Goal: Task Accomplishment & Management: Use online tool/utility

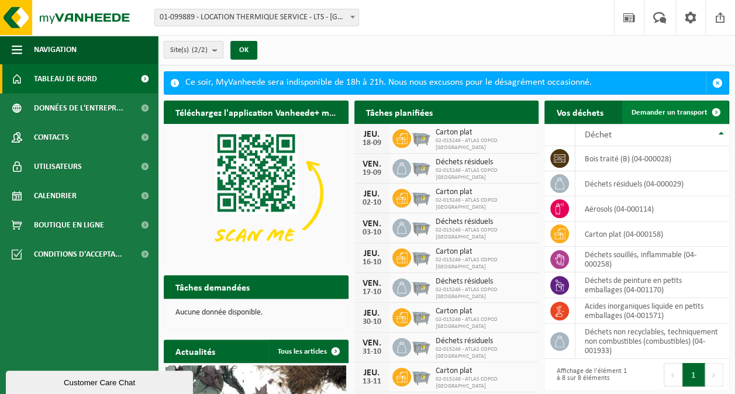
click at [683, 113] on span "Demander un transport" at bounding box center [669, 113] width 76 height 8
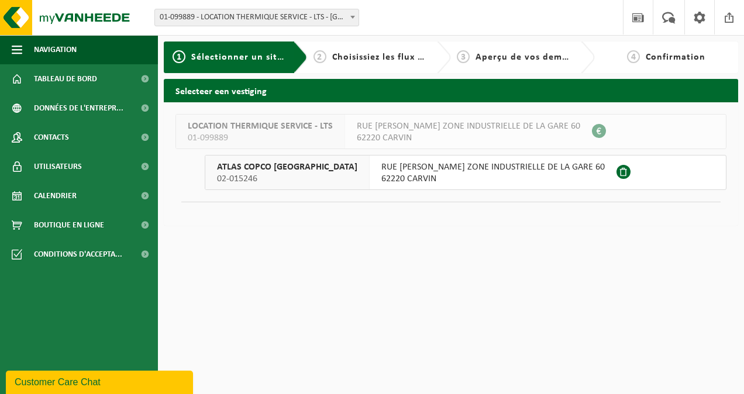
click at [424, 172] on span "RUE [PERSON_NAME] ZONE INDUSTRIELLE DE LA GARE 60" at bounding box center [492, 167] width 223 height 12
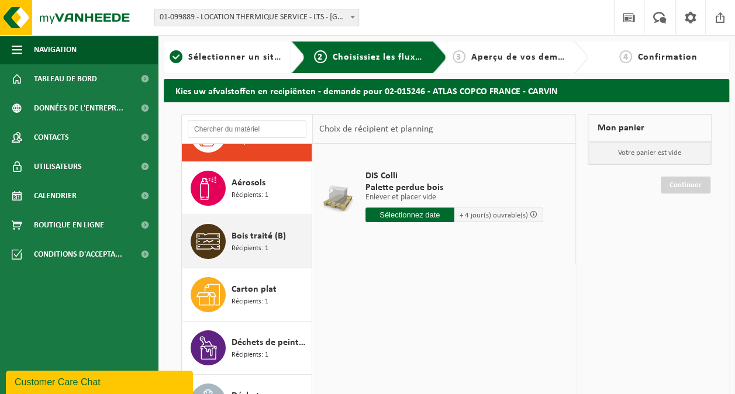
scroll to position [72, 0]
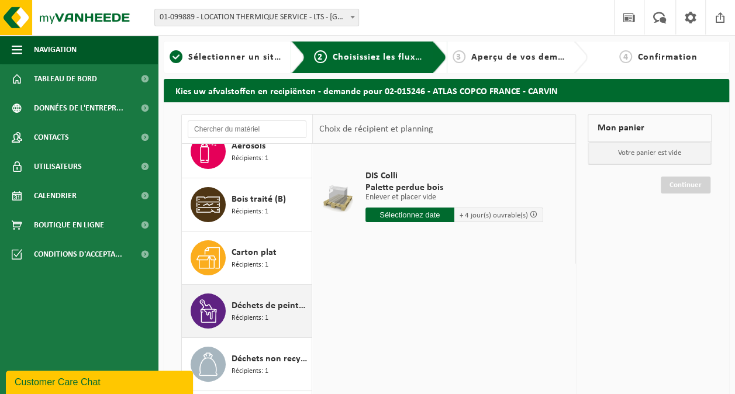
click at [254, 300] on span "Déchets de peinture en petits emballages" at bounding box center [270, 306] width 77 height 14
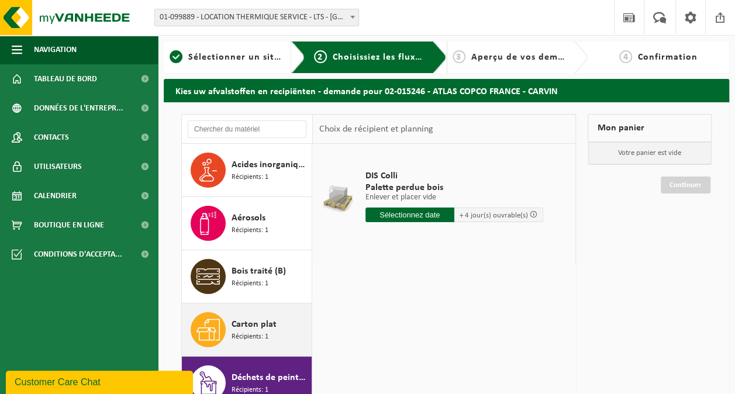
scroll to position [0, 0]
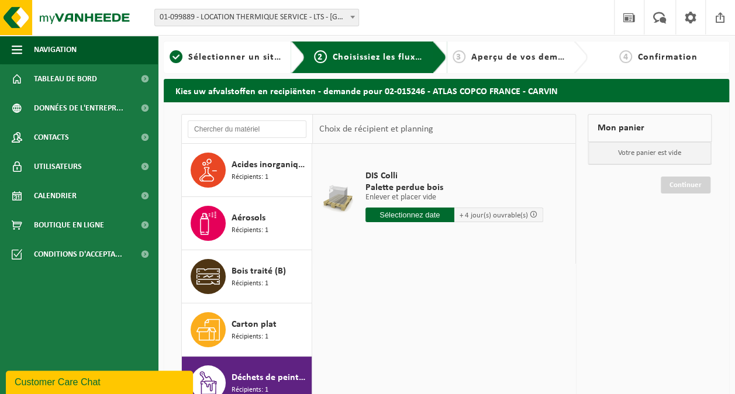
click at [400, 210] on input "text" at bounding box center [409, 215] width 89 height 15
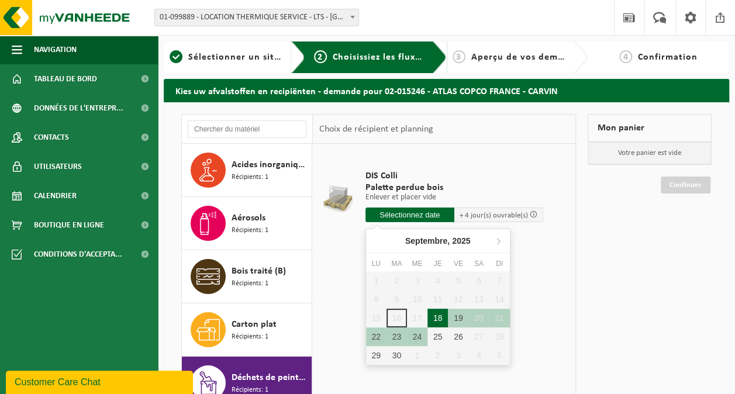
click at [439, 317] on div "18" at bounding box center [437, 318] width 20 height 19
type input "à partir de 2025-09-18"
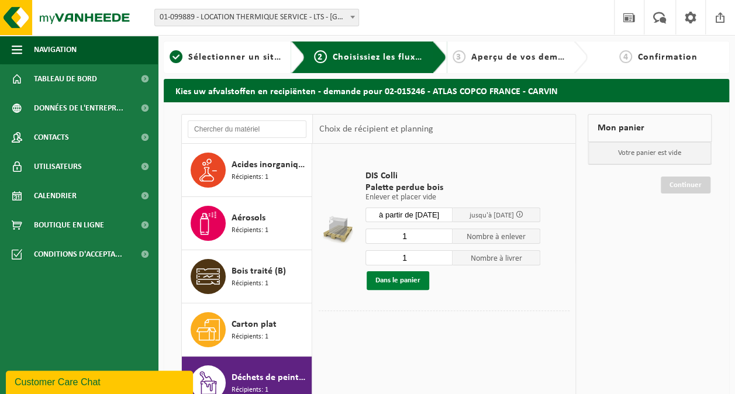
click at [399, 283] on button "Dans le panier" at bounding box center [398, 280] width 63 height 19
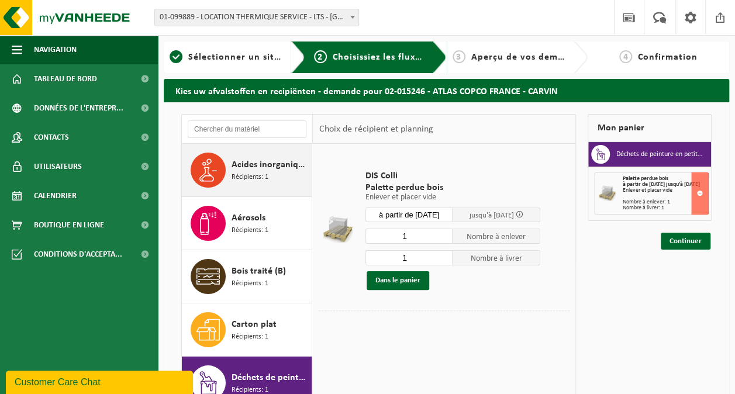
click at [264, 171] on span "Acides inorganiques liquide en petits emballages" at bounding box center [270, 165] width 77 height 14
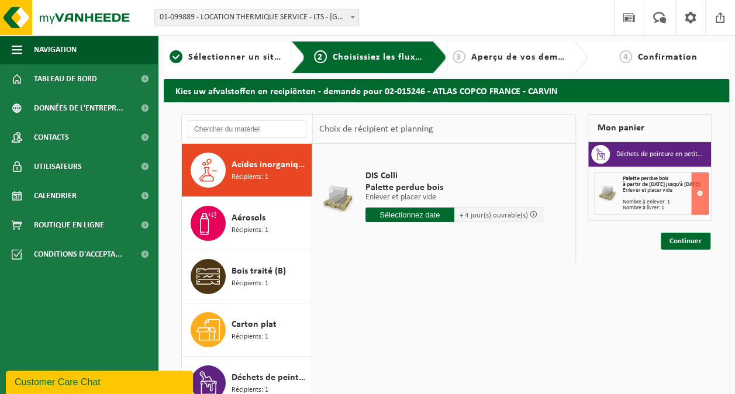
click at [419, 213] on input "text" at bounding box center [409, 215] width 89 height 15
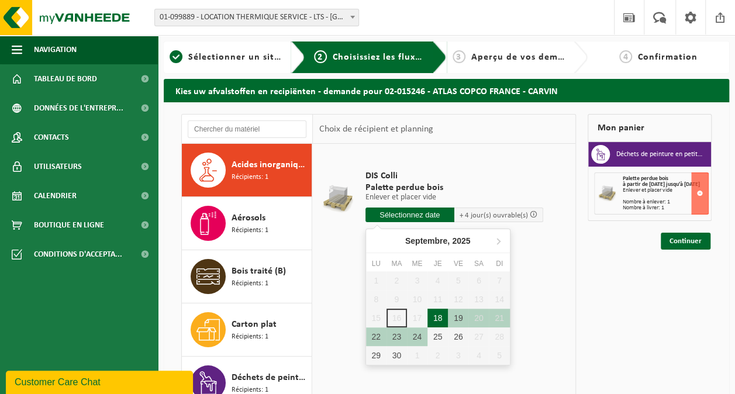
click at [438, 316] on div "18" at bounding box center [437, 318] width 20 height 19
type input "à partir de 2025-09-18"
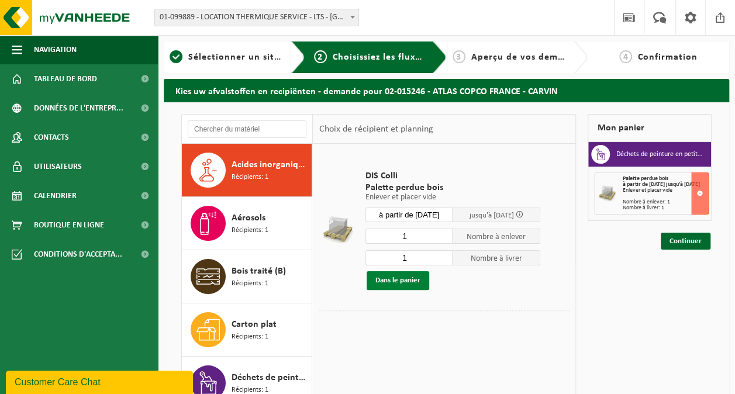
click at [402, 281] on button "Dans le panier" at bounding box center [398, 280] width 63 height 19
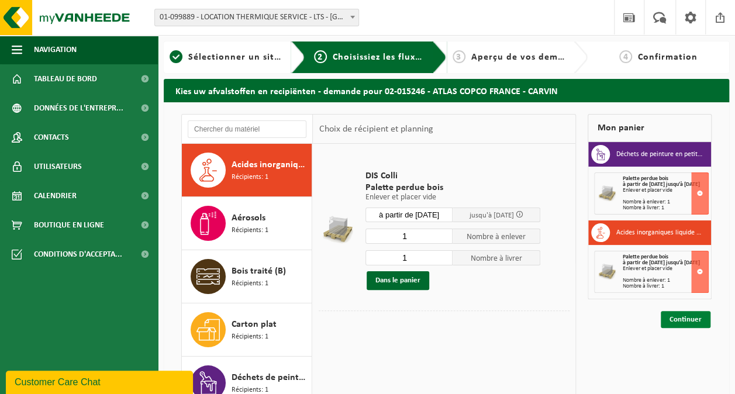
click at [682, 328] on link "Continuer" at bounding box center [686, 319] width 50 height 17
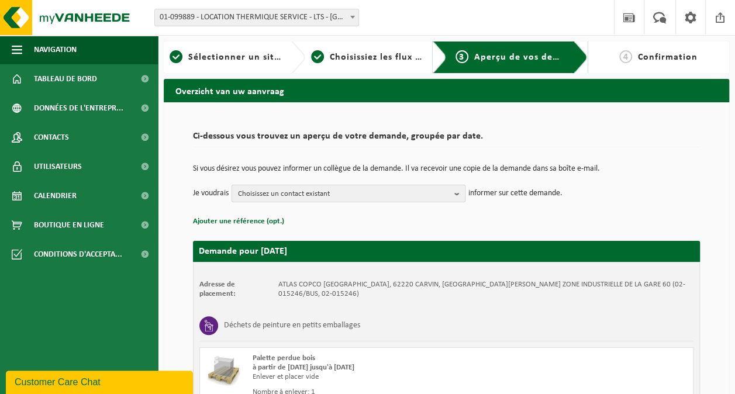
click at [412, 191] on span "Choisissez un contact existant" at bounding box center [344, 194] width 212 height 18
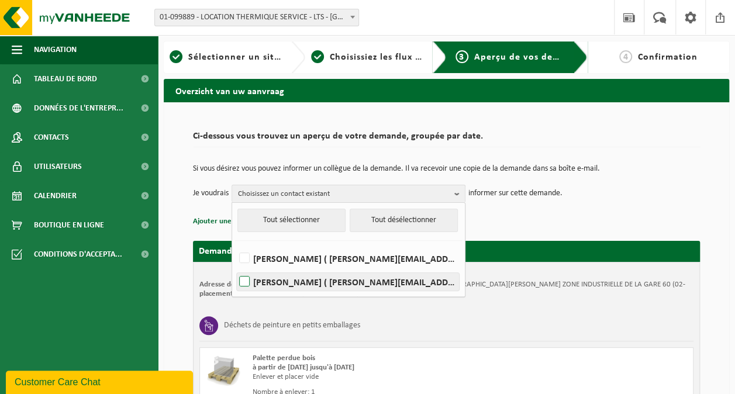
click at [326, 284] on label "JOEL MATHY ( joel.mathy@atlascopco.com )" at bounding box center [348, 282] width 222 height 18
click at [235, 267] on input "JOEL MATHY ( joel.mathy@atlascopco.com )" at bounding box center [234, 267] width 1 height 1
checkbox input "true"
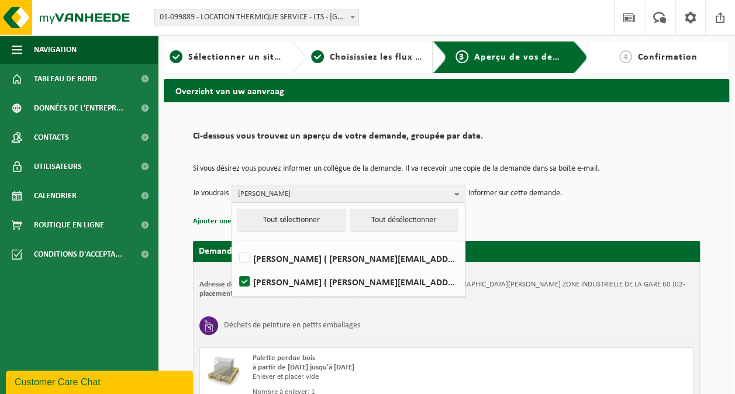
click at [555, 219] on p "Ajouter une référence (opt.)" at bounding box center [446, 221] width 507 height 15
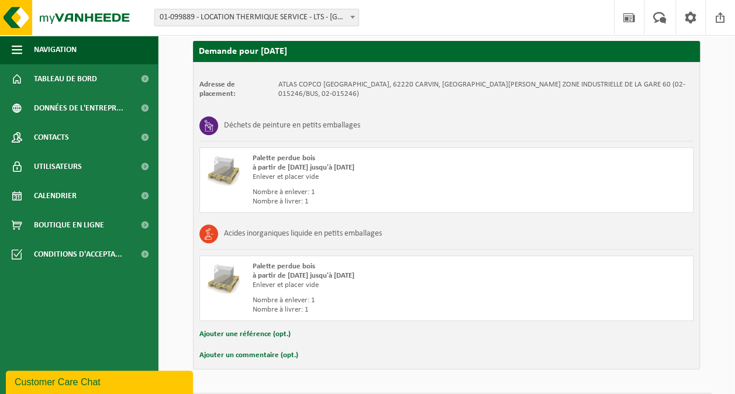
scroll to position [223, 0]
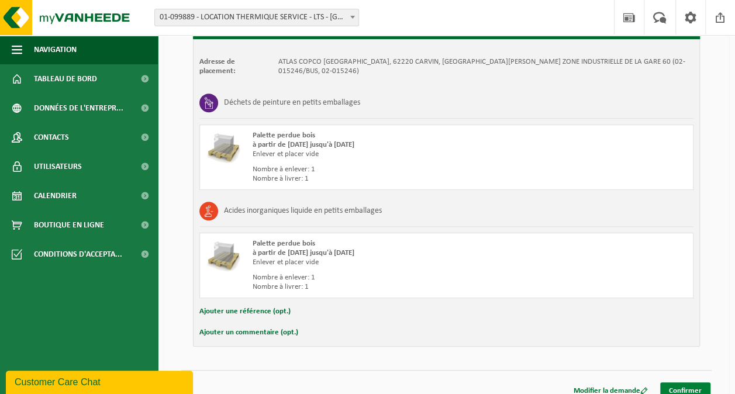
click at [685, 382] on link "Confirmer" at bounding box center [685, 390] width 50 height 17
